Goal: Task Accomplishment & Management: Manage account settings

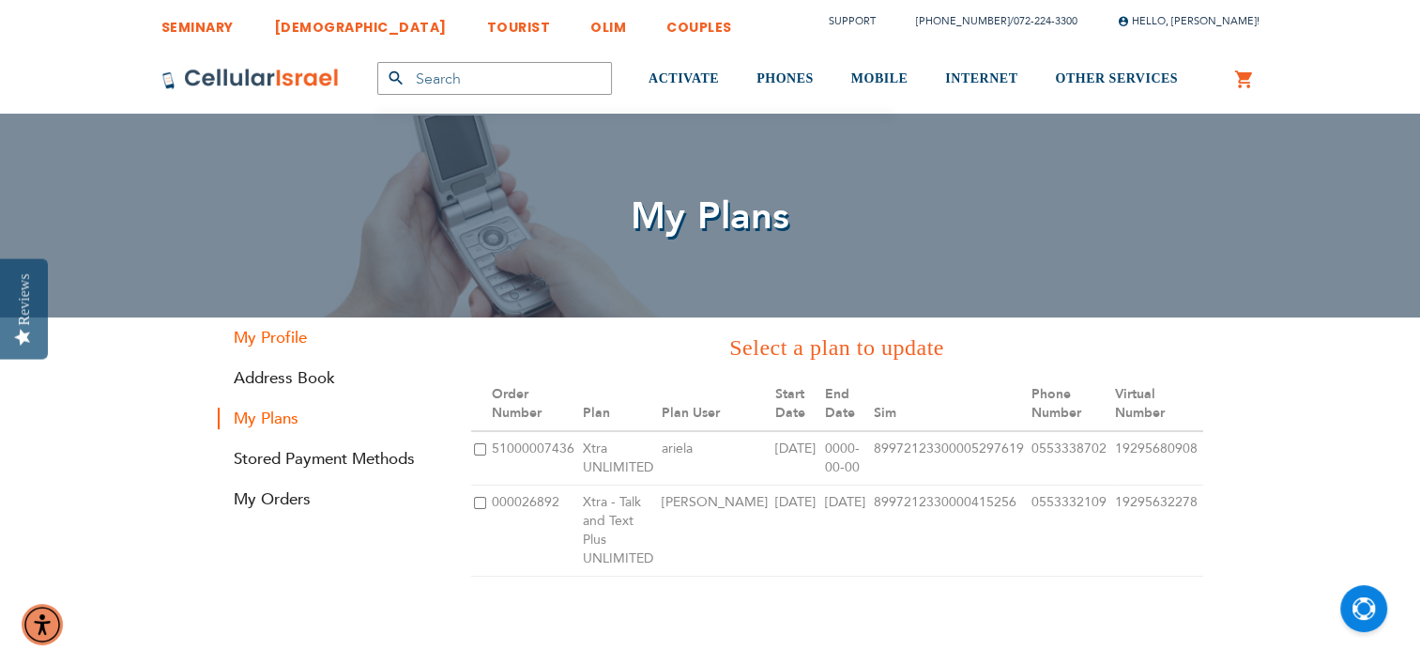
type input "[PERSON_NAME][EMAIL_ADDRESS][DOMAIN_NAME]"
click at [293, 344] on link "My Profile" at bounding box center [330, 338] width 225 height 22
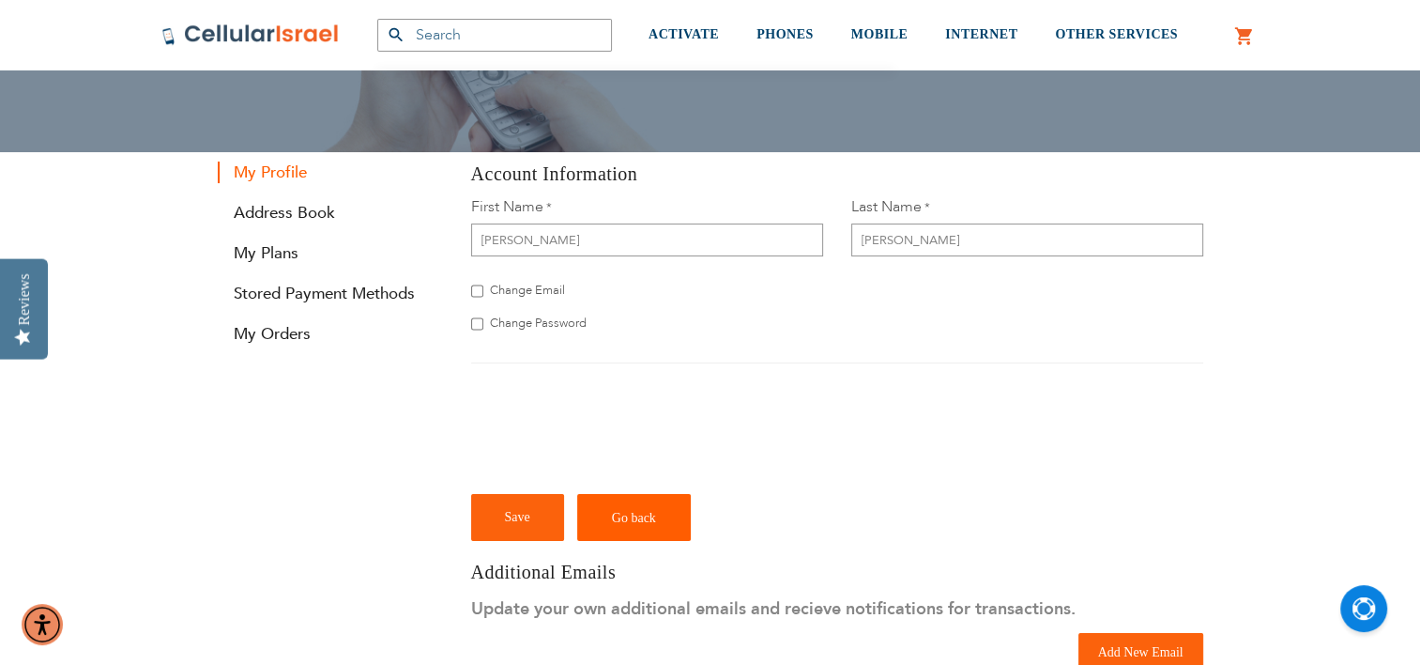
scroll to position [137, 0]
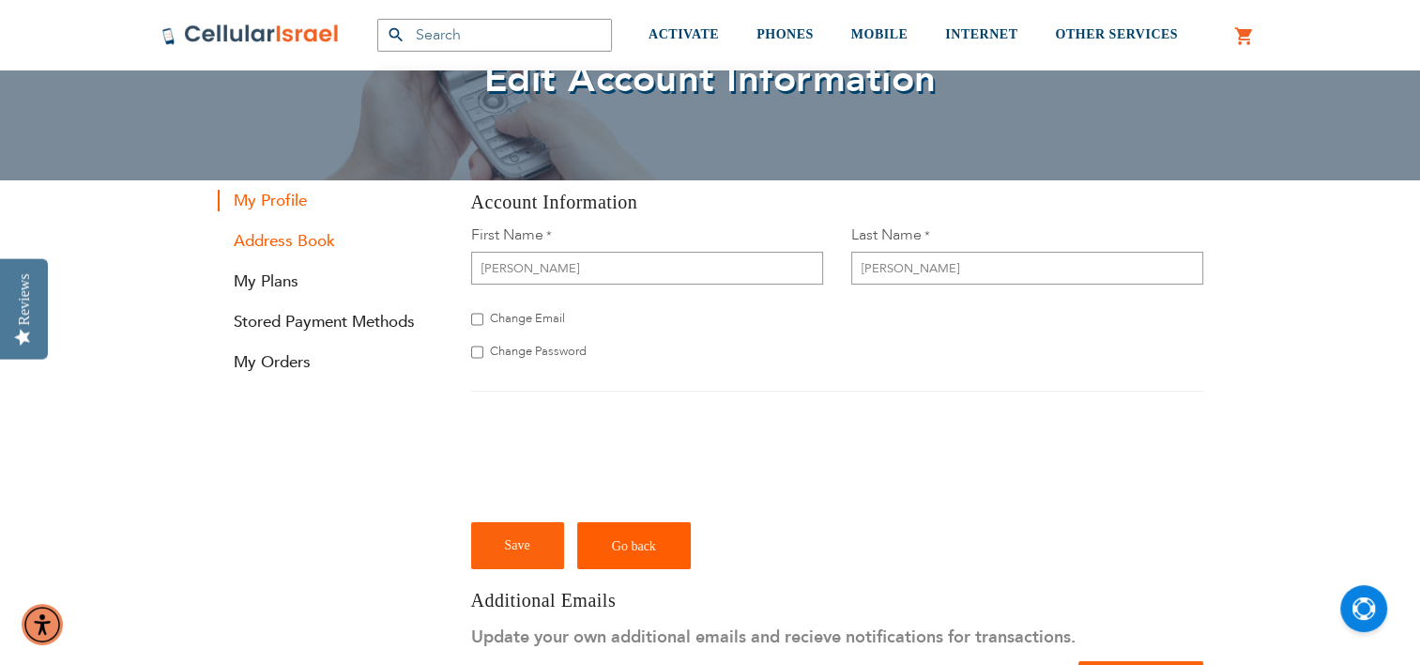
type input "[PERSON_NAME][EMAIL_ADDRESS][DOMAIN_NAME]"
click at [293, 237] on link "Address Book" at bounding box center [330, 241] width 225 height 22
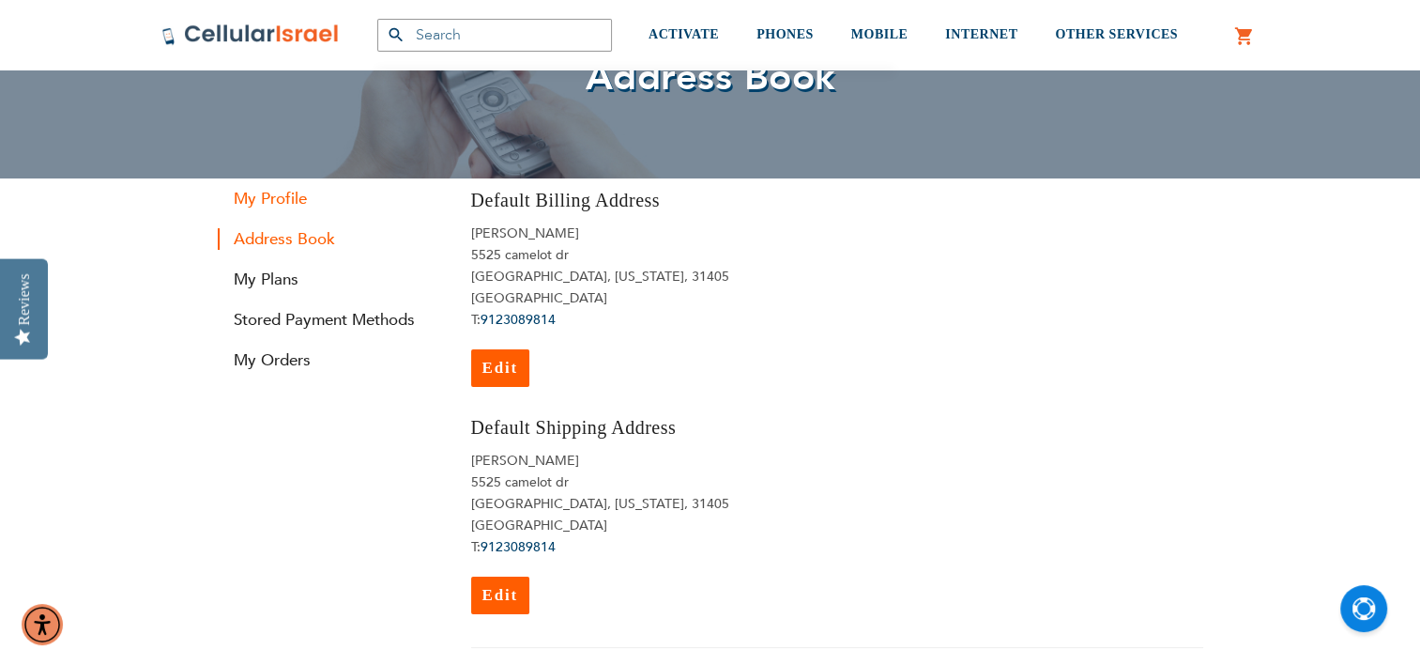
scroll to position [142, 0]
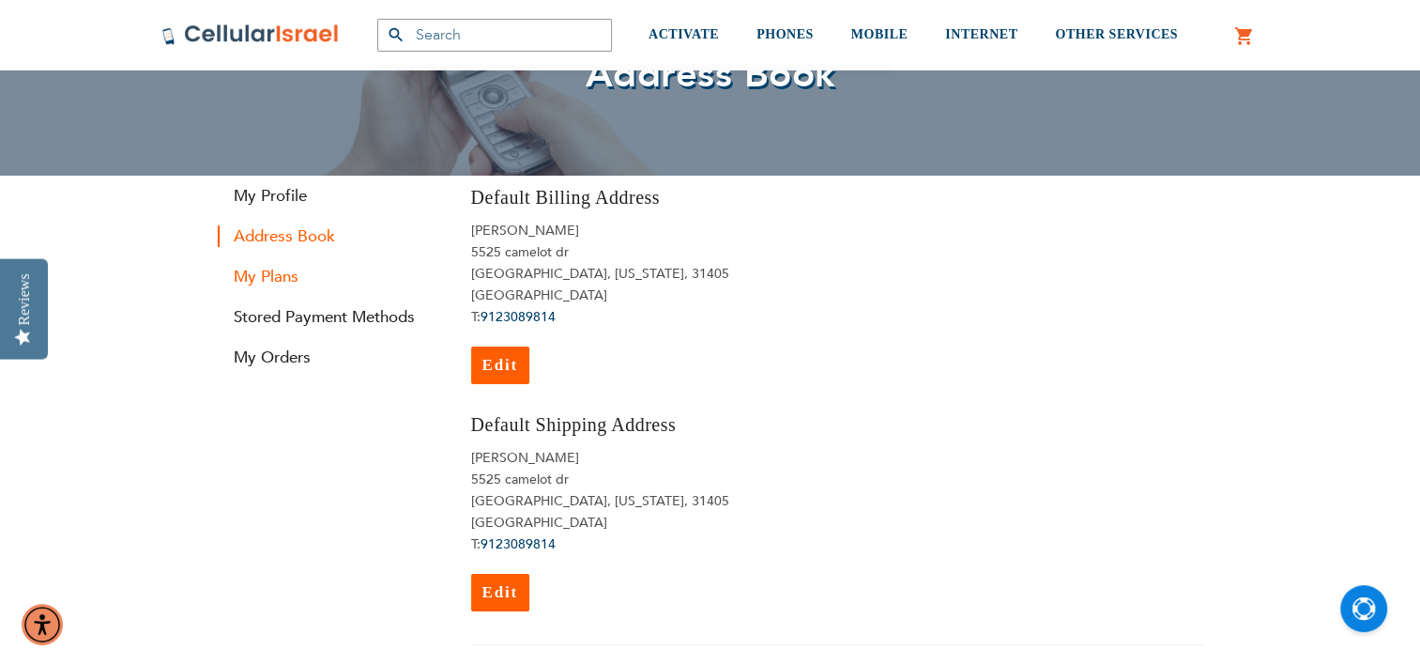
type input "[PERSON_NAME][EMAIL_ADDRESS][DOMAIN_NAME]"
click at [275, 276] on link "My Plans" at bounding box center [330, 277] width 225 height 22
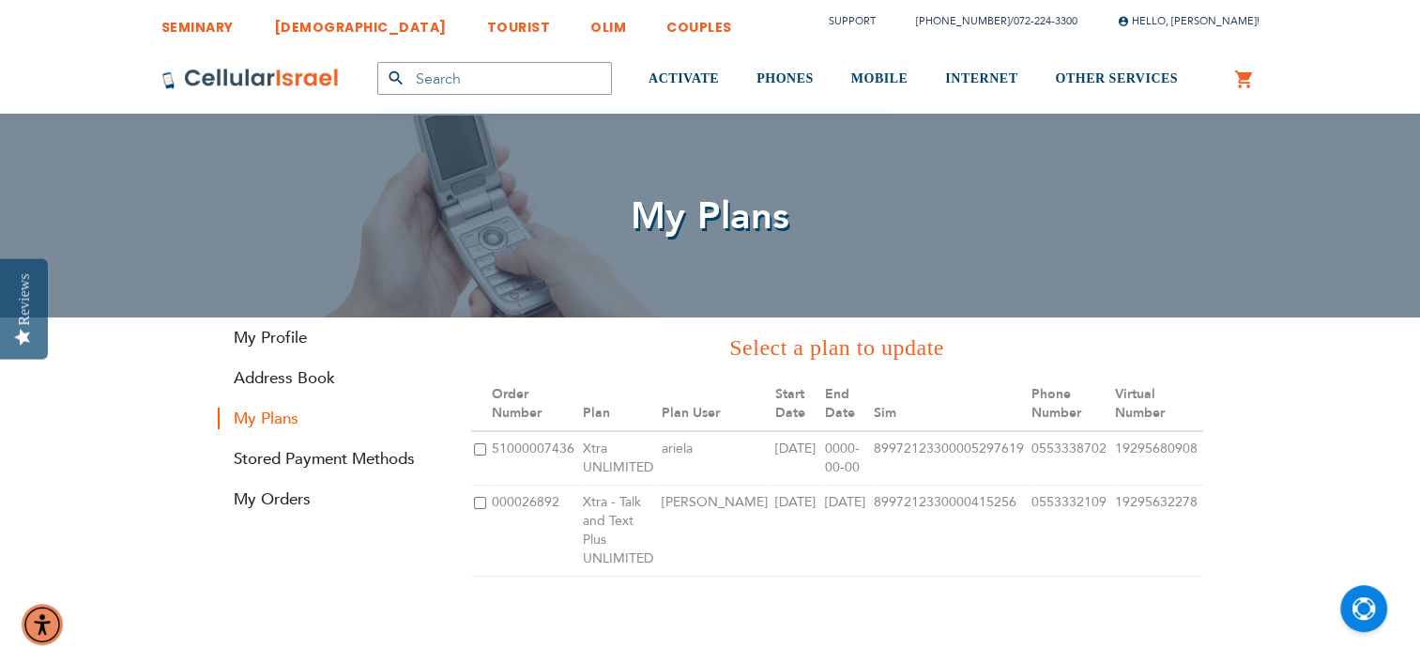
type input "[PERSON_NAME][EMAIL_ADDRESS][DOMAIN_NAME]"
click at [477, 447] on input "checkbox" at bounding box center [480, 449] width 12 height 12
checkbox input "true"
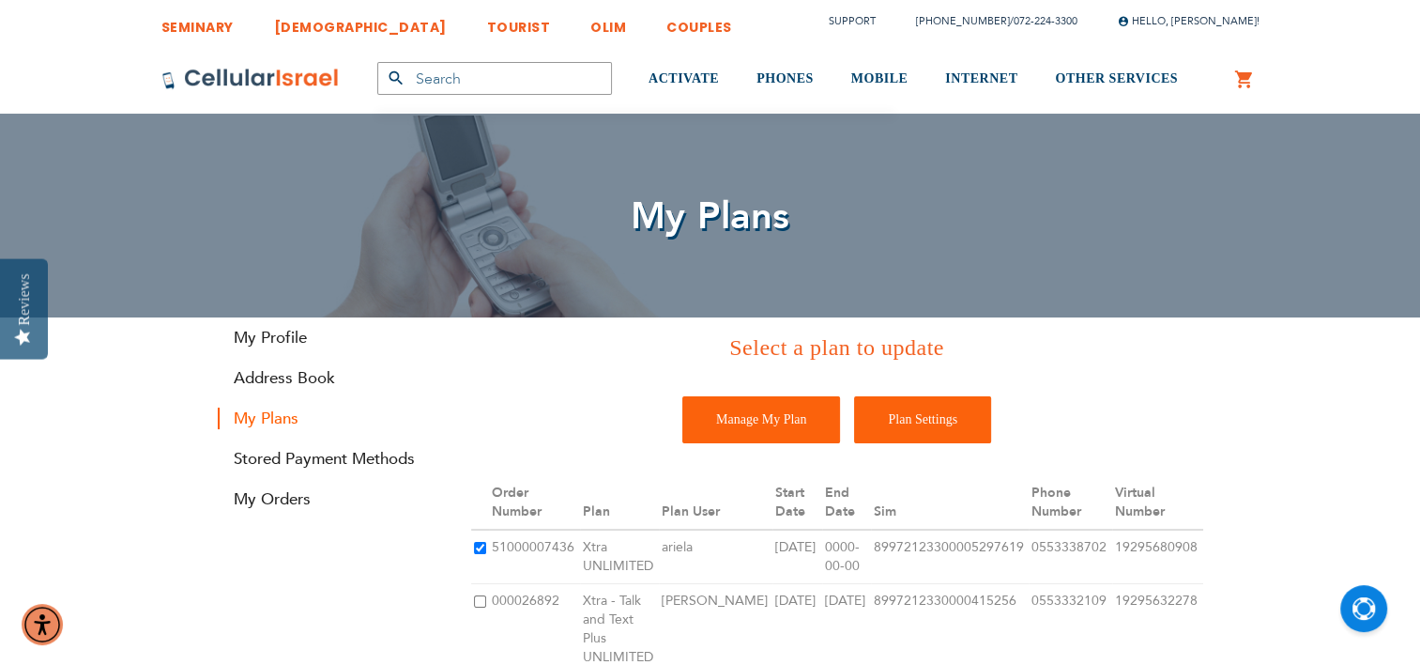
click at [912, 409] on input "Plan Settings" at bounding box center [922, 419] width 137 height 47
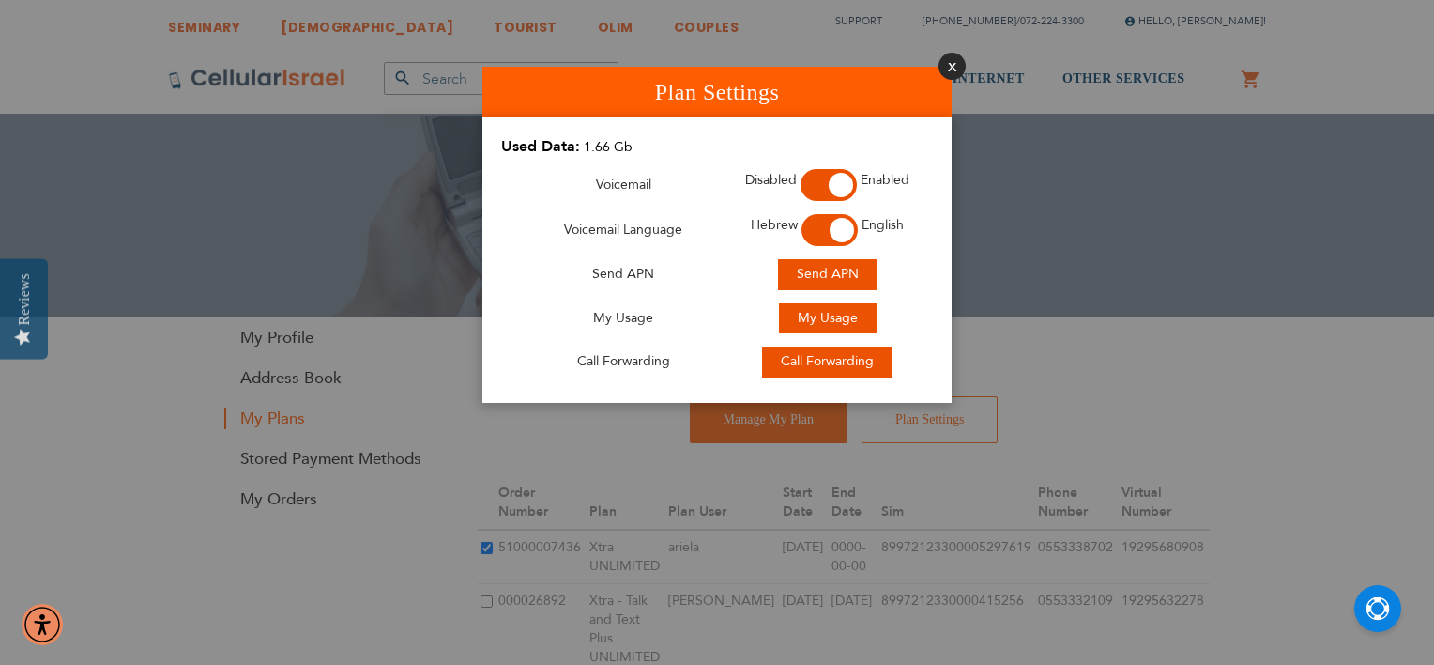
click at [952, 68] on button "Close" at bounding box center [952, 66] width 27 height 27
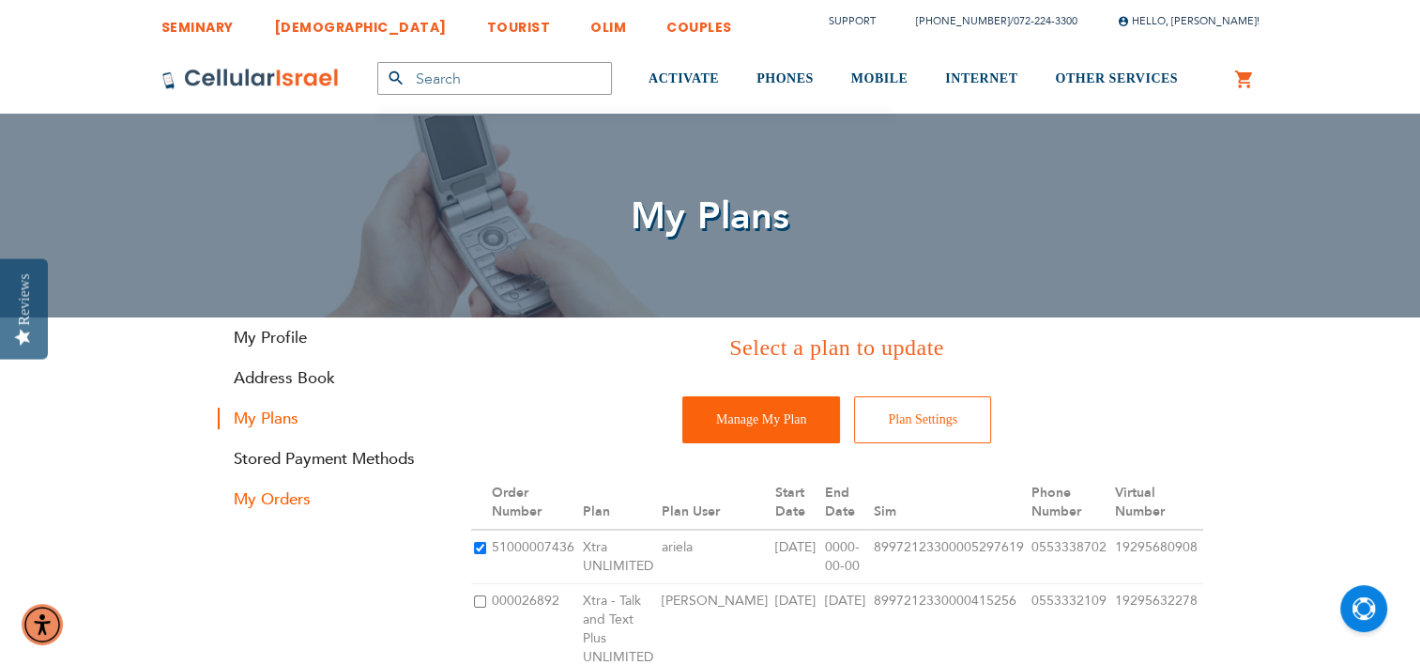
click at [284, 491] on link "My Orders" at bounding box center [330, 499] width 225 height 22
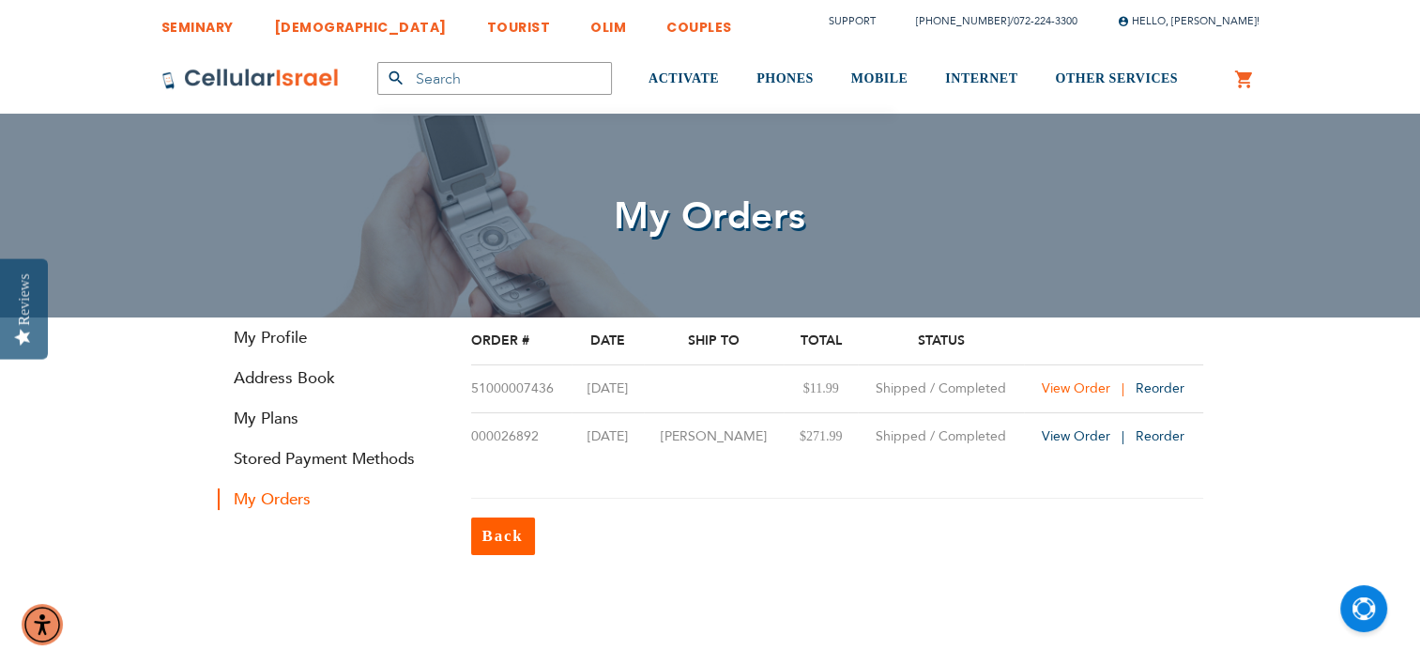
type input "[PERSON_NAME][EMAIL_ADDRESS][DOMAIN_NAME]"
click at [1070, 382] on span "View Order" at bounding box center [1076, 388] width 69 height 18
